Goal: Task Accomplishment & Management: Manage account settings

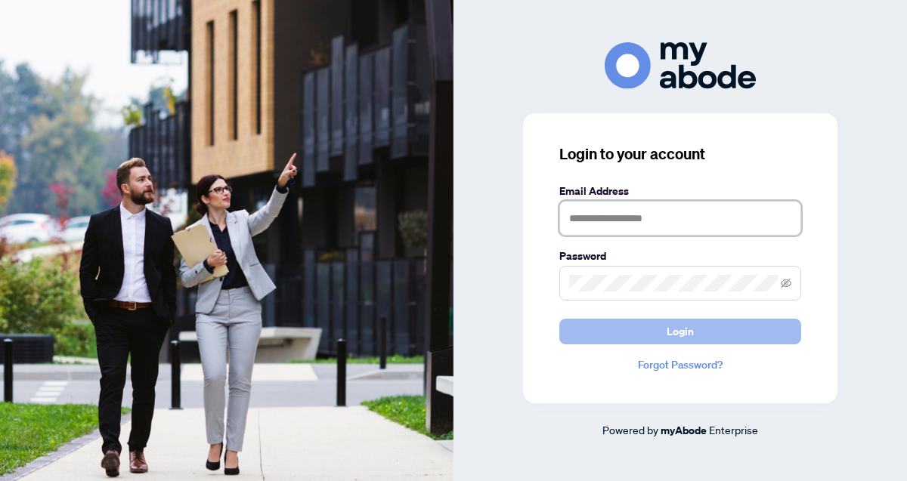
type input "**********"
click at [672, 332] on span "Login" at bounding box center [679, 332] width 27 height 24
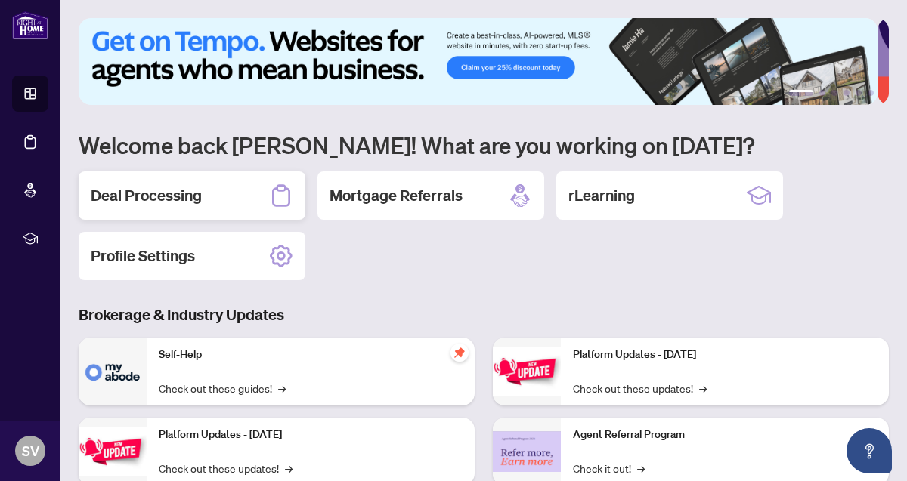
click at [147, 200] on h2 "Deal Processing" at bounding box center [146, 195] width 111 height 21
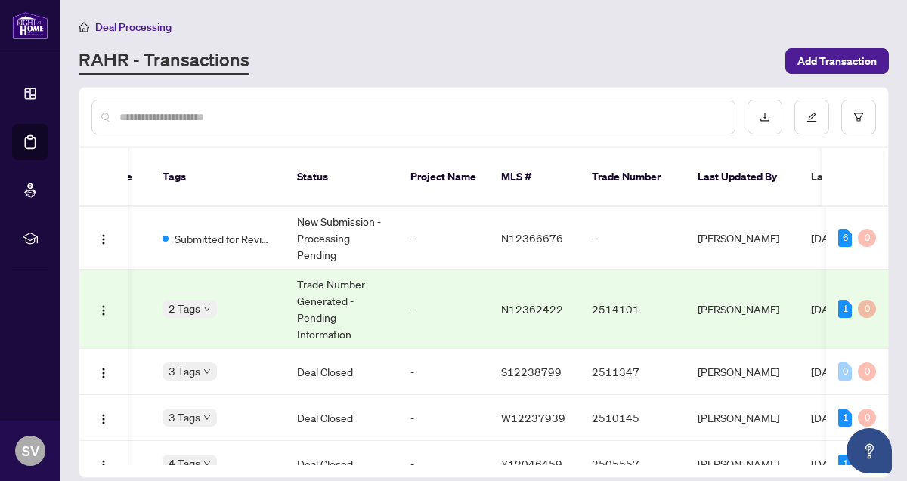
scroll to position [0, 48]
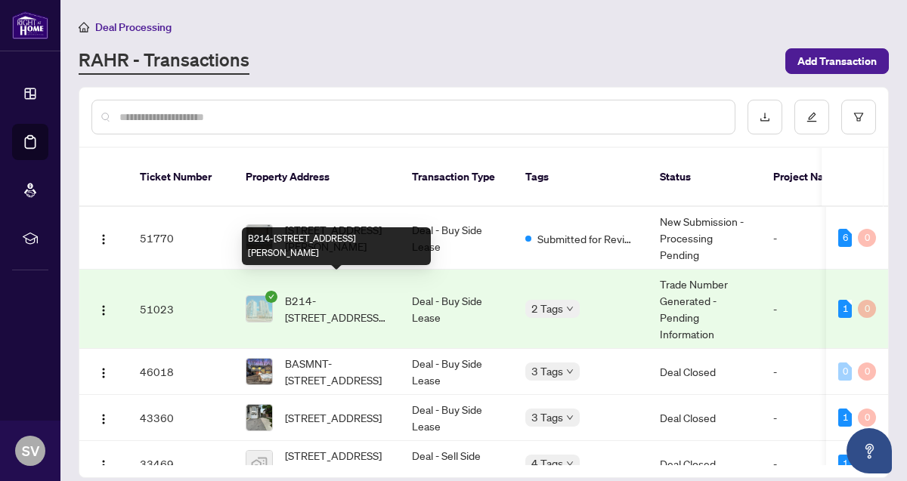
click at [332, 292] on span "B214-[STREET_ADDRESS][PERSON_NAME]" at bounding box center [336, 308] width 103 height 33
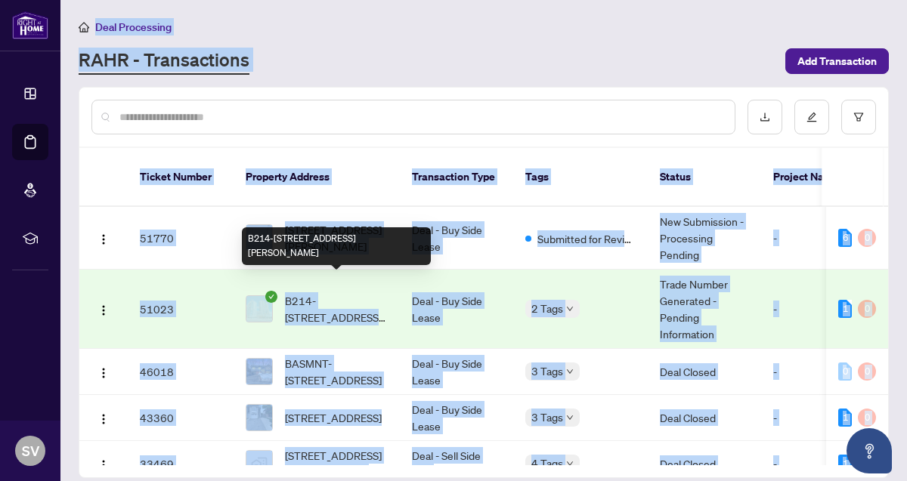
click at [332, 281] on main "Deal Processing [PERSON_NAME] - Transactions Add Transaction Ticket Number Prop…" at bounding box center [483, 240] width 846 height 481
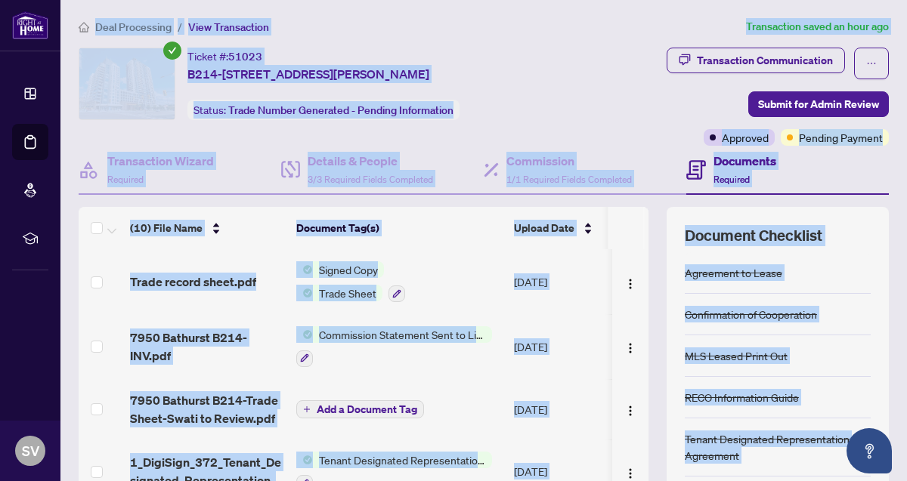
click at [585, 48] on div "Transaction Communication Submit for Admin Review Approved Pending Payment" at bounding box center [727, 97] width 323 height 98
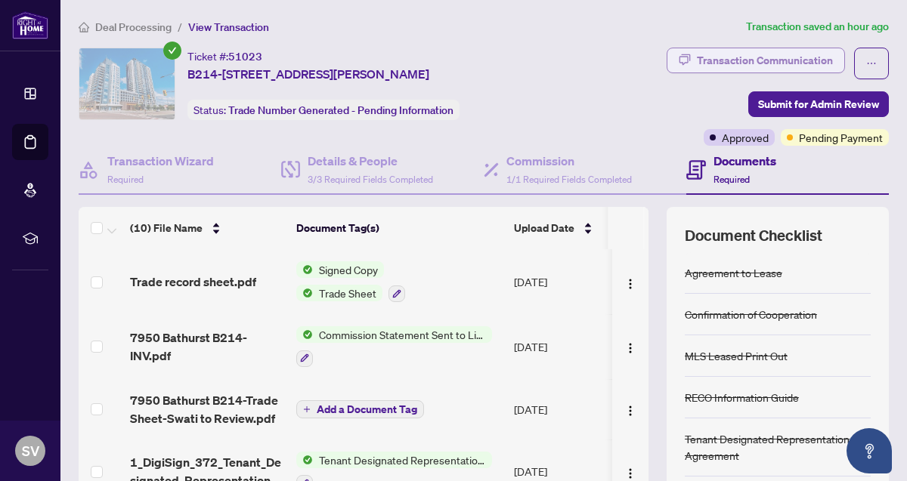
click at [766, 57] on div "Transaction Communication" at bounding box center [765, 60] width 136 height 24
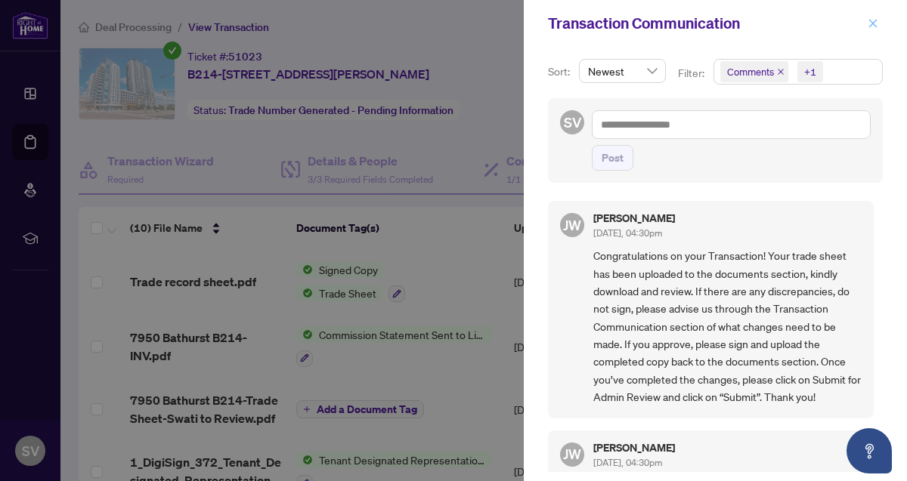
click at [872, 26] on icon "close" at bounding box center [872, 23] width 11 height 11
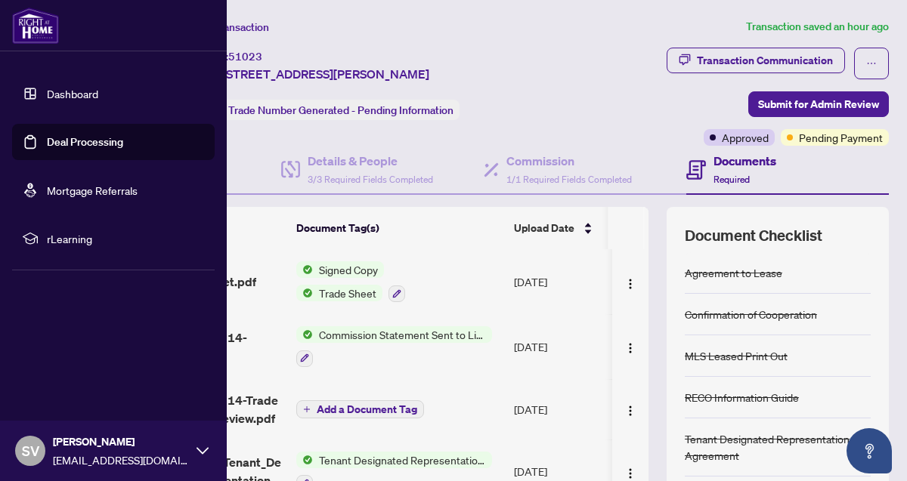
click at [64, 141] on link "Deal Processing" at bounding box center [85, 142] width 76 height 14
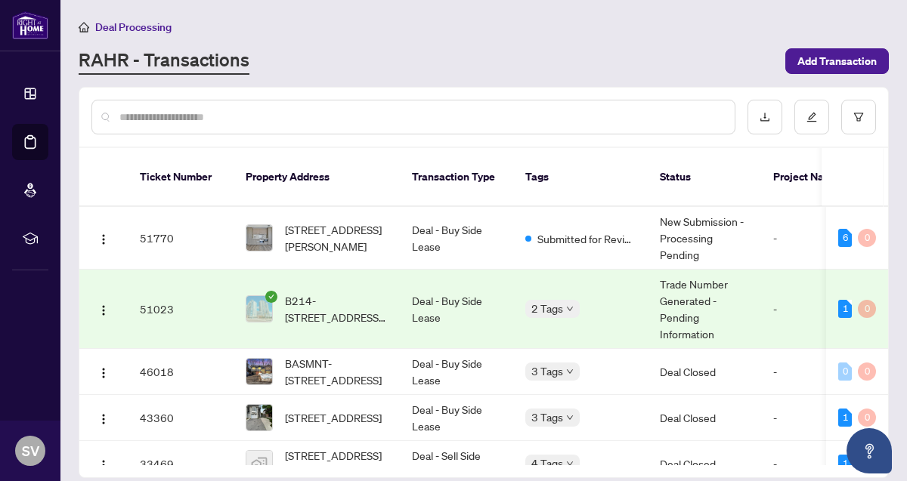
click at [270, 291] on icon "check-circle" at bounding box center [271, 297] width 12 height 12
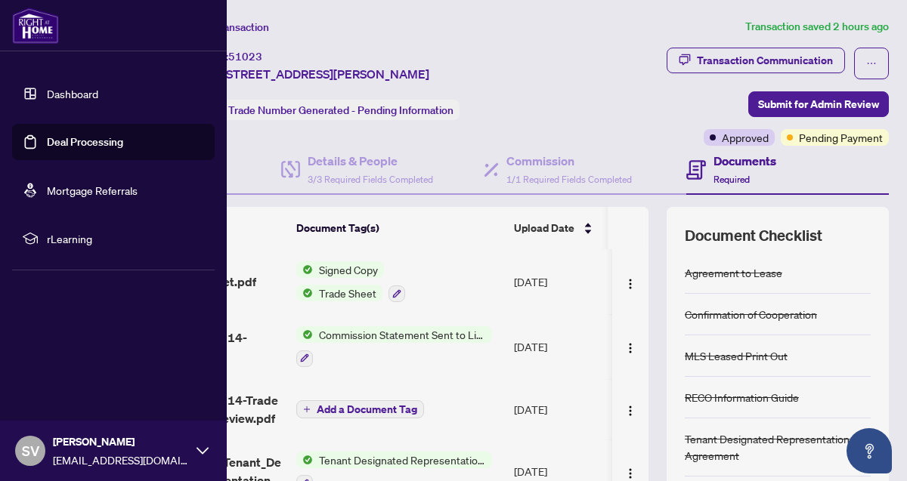
click at [47, 141] on link "Deal Processing" at bounding box center [85, 142] width 76 height 14
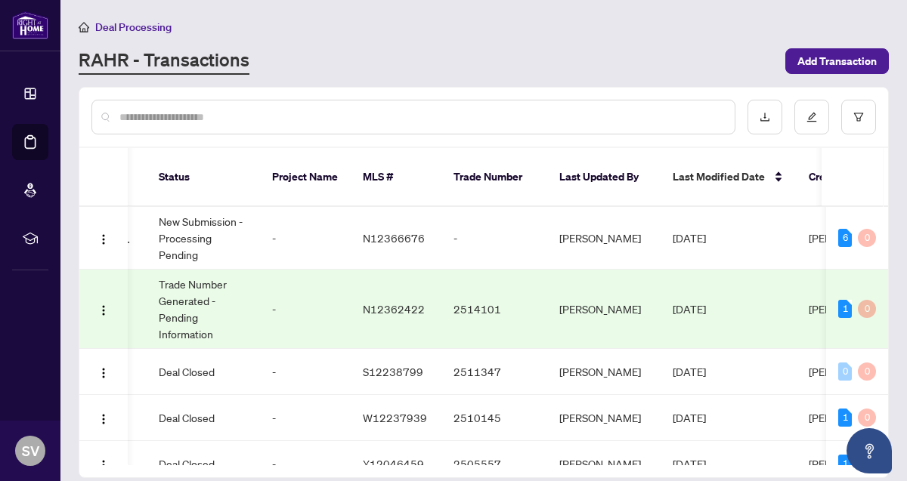
scroll to position [0, 632]
